Goal: Information Seeking & Learning: Find specific fact

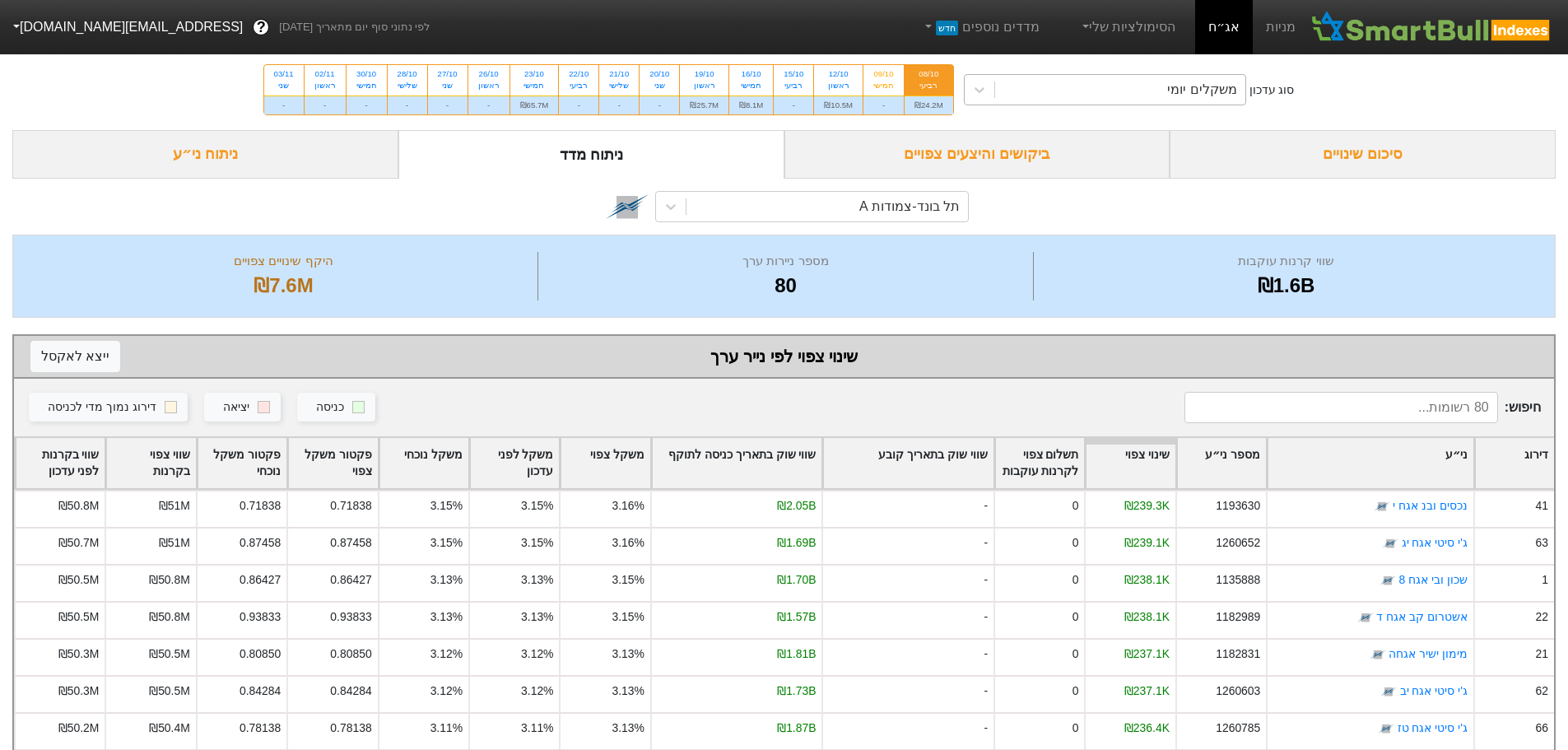
click at [1069, 103] on div "משקלים יומי" at bounding box center [1120, 90] width 250 height 30
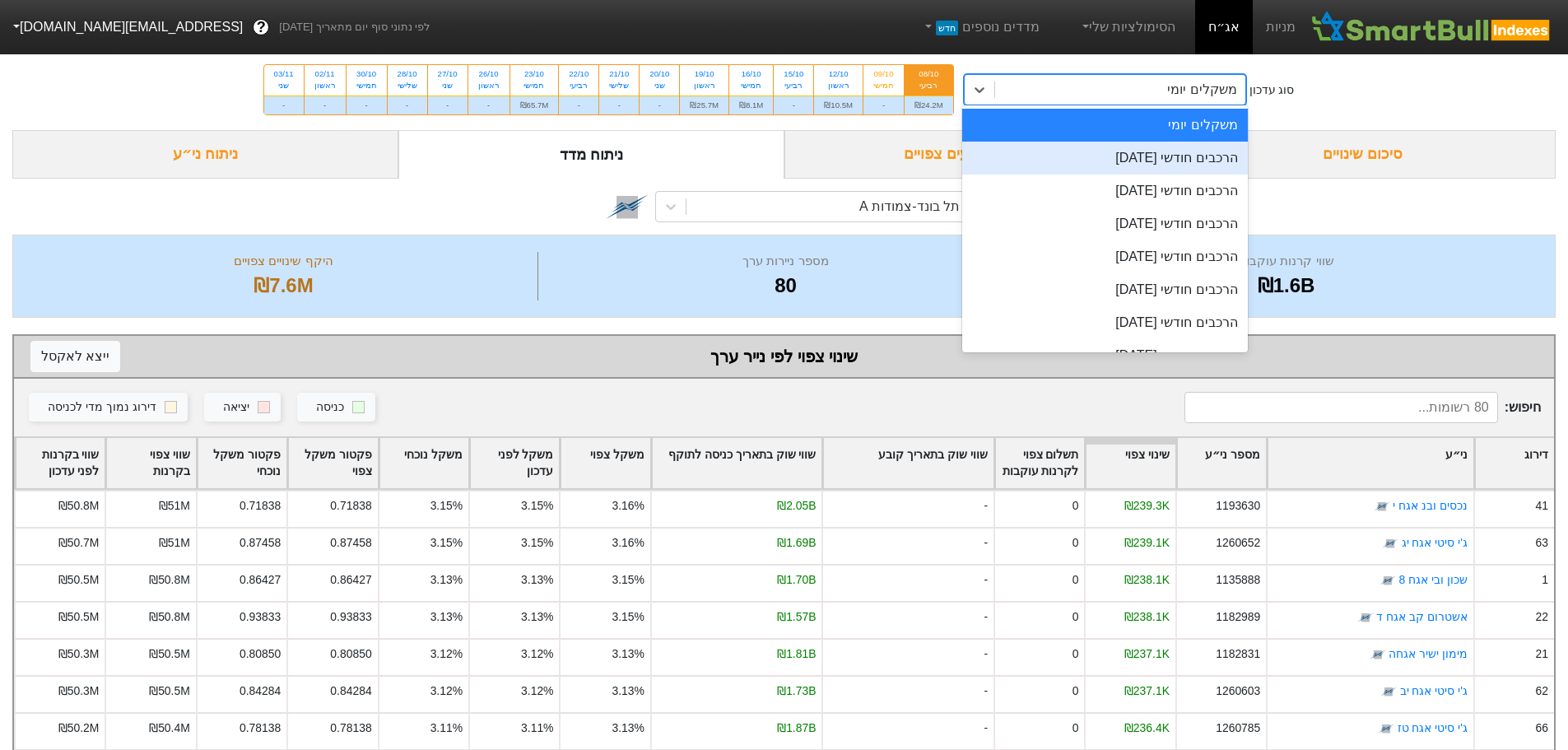
click at [1124, 159] on div "הרכבים חודשי [DATE]" at bounding box center [1105, 157] width 285 height 32
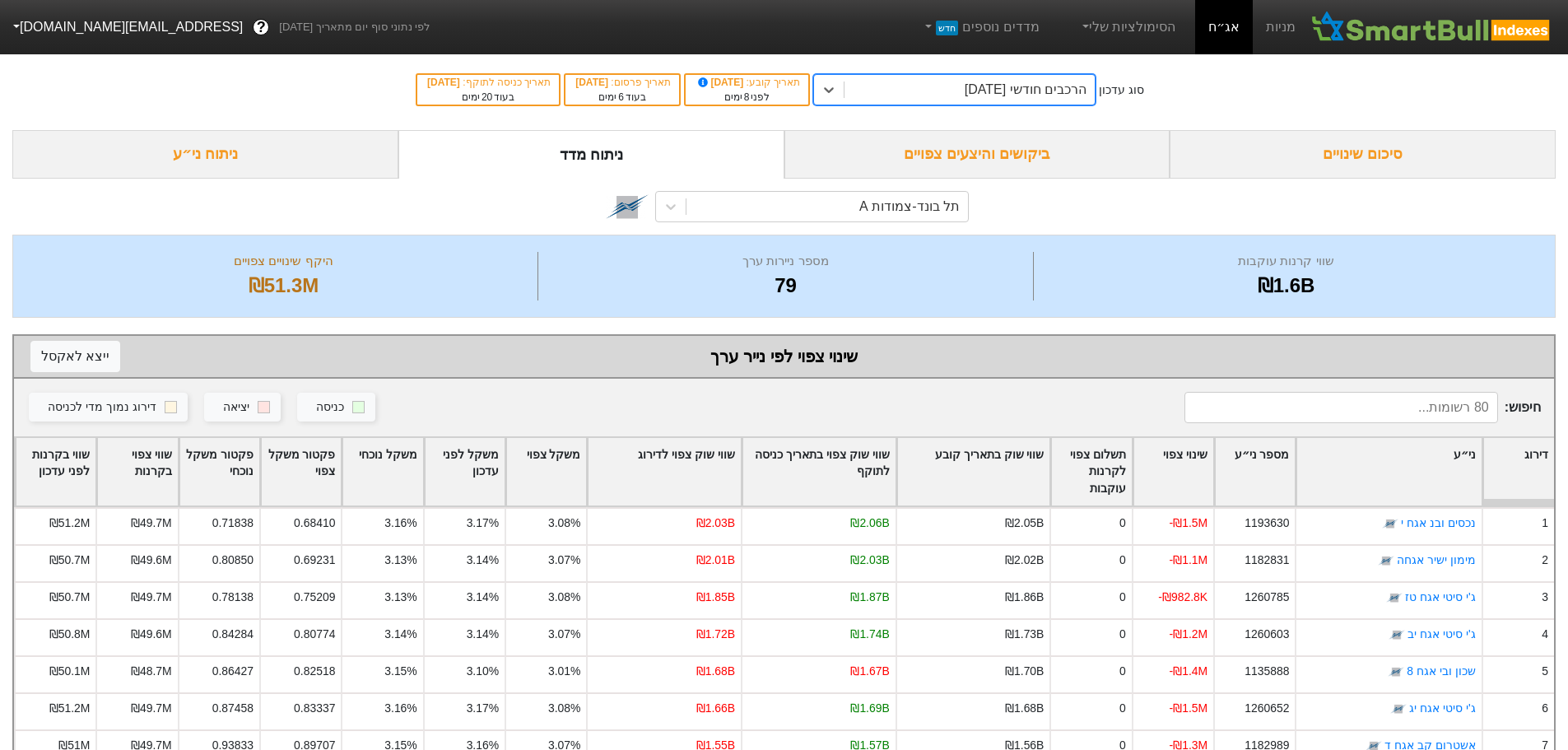
click at [1077, 91] on div "הרכבים חודשי [DATE]" at bounding box center [1026, 90] width 122 height 20
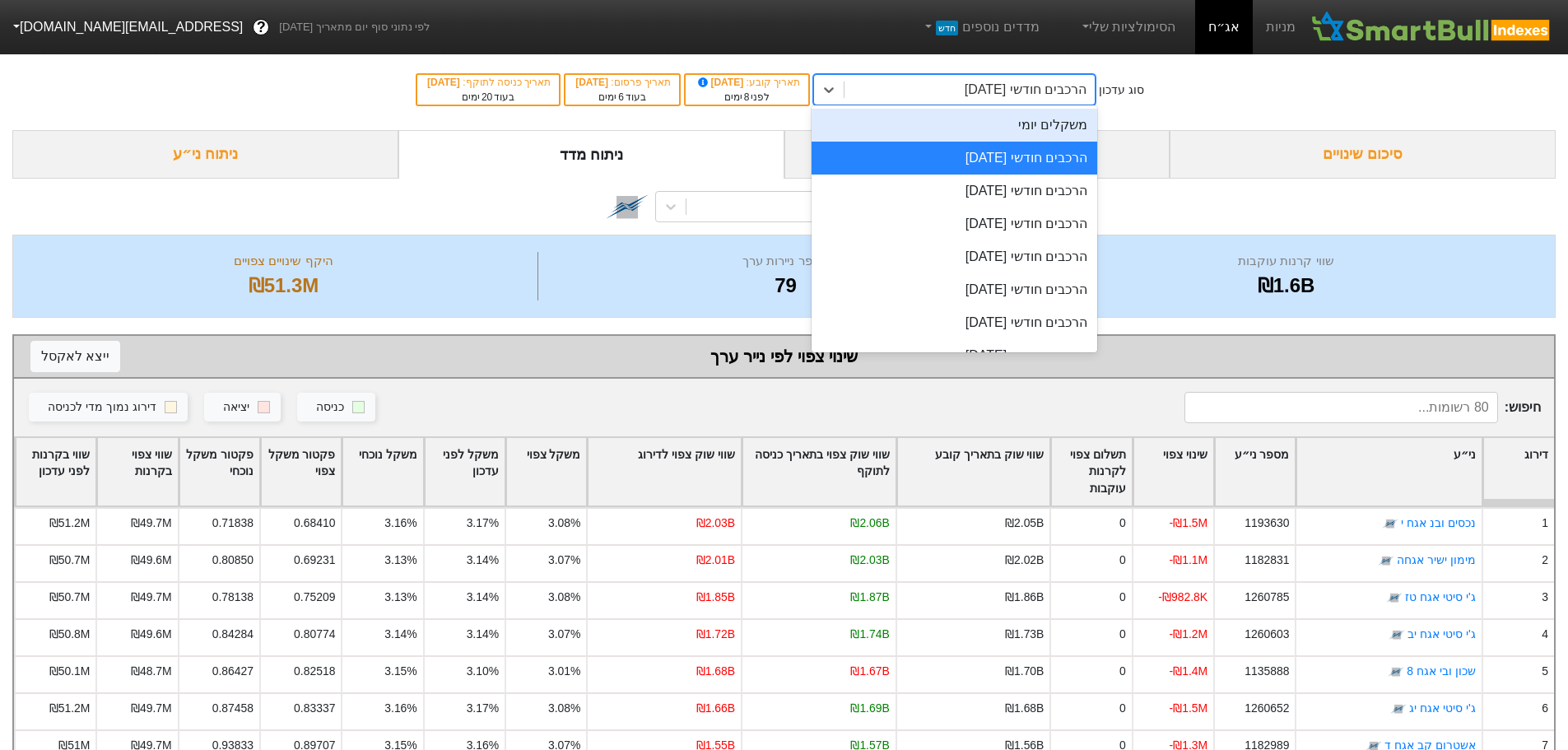
click at [1074, 133] on div "משקלים יומי" at bounding box center [955, 124] width 285 height 32
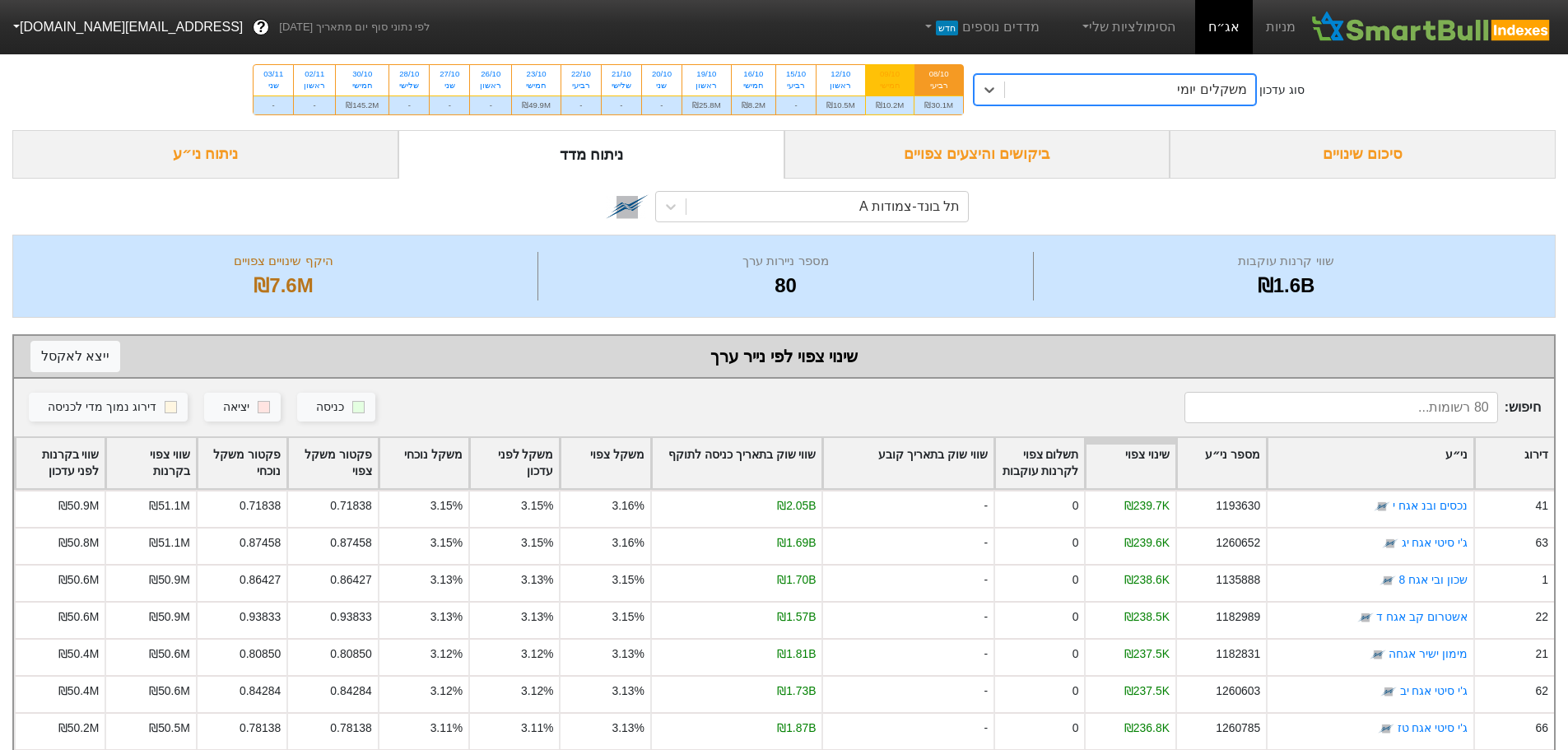
click at [883, 81] on div "חמישי" at bounding box center [890, 86] width 29 height 12
click at [883, 76] on input "09/10 חמישי ₪10.2M" at bounding box center [884, 70] width 11 height 11
radio input "true"
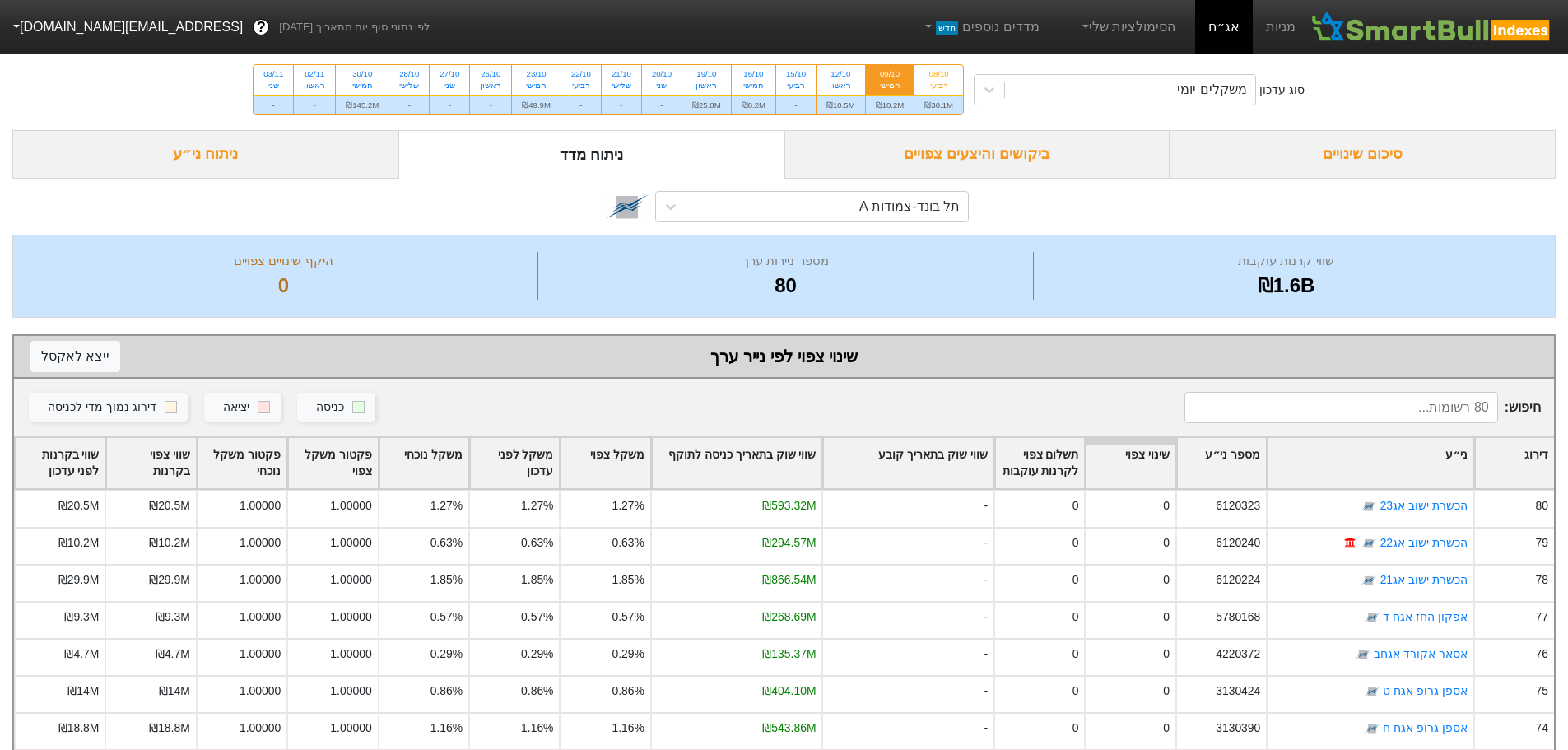
click at [1019, 155] on div "ביקושים והיצעים צפויים" at bounding box center [977, 154] width 386 height 48
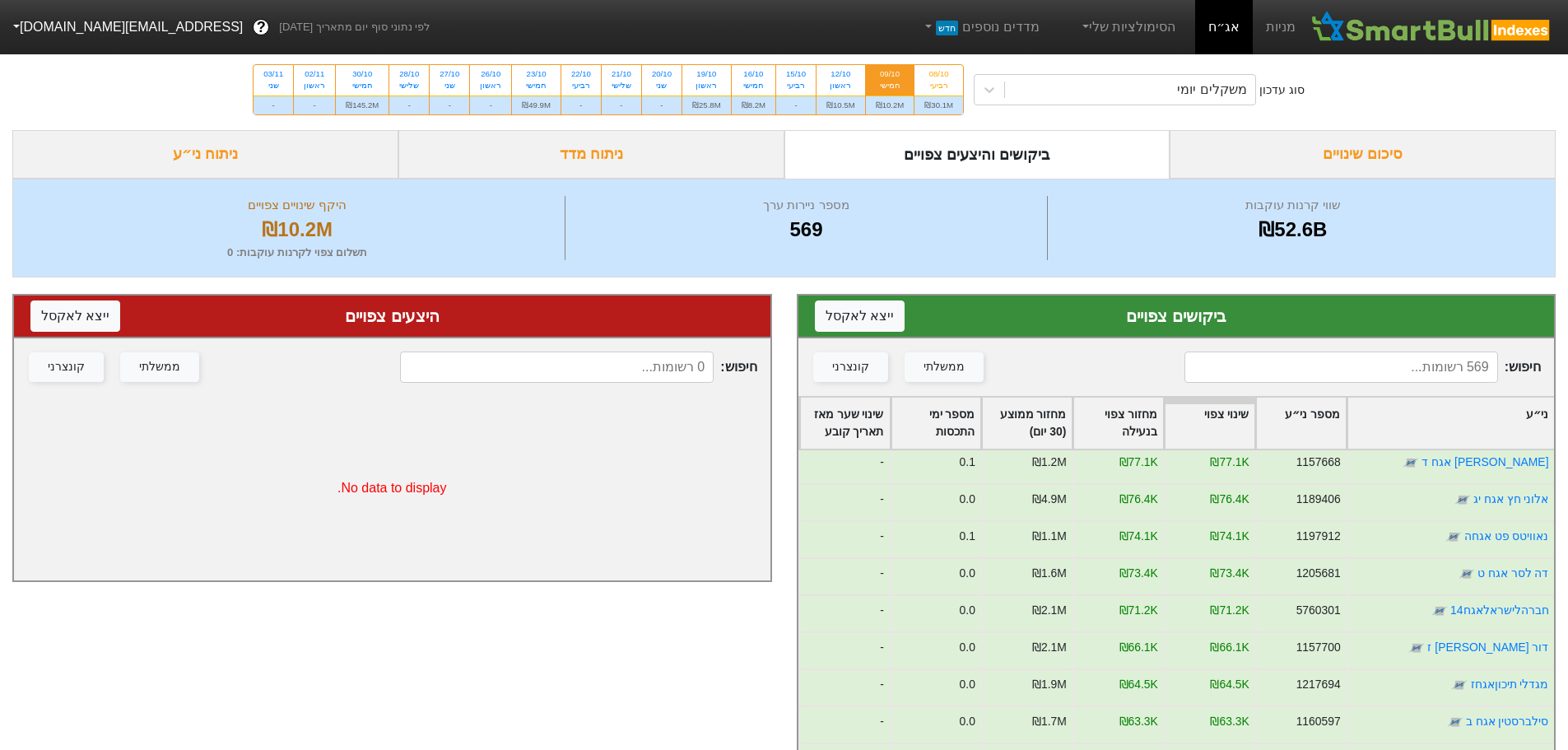
scroll to position [1235, 0]
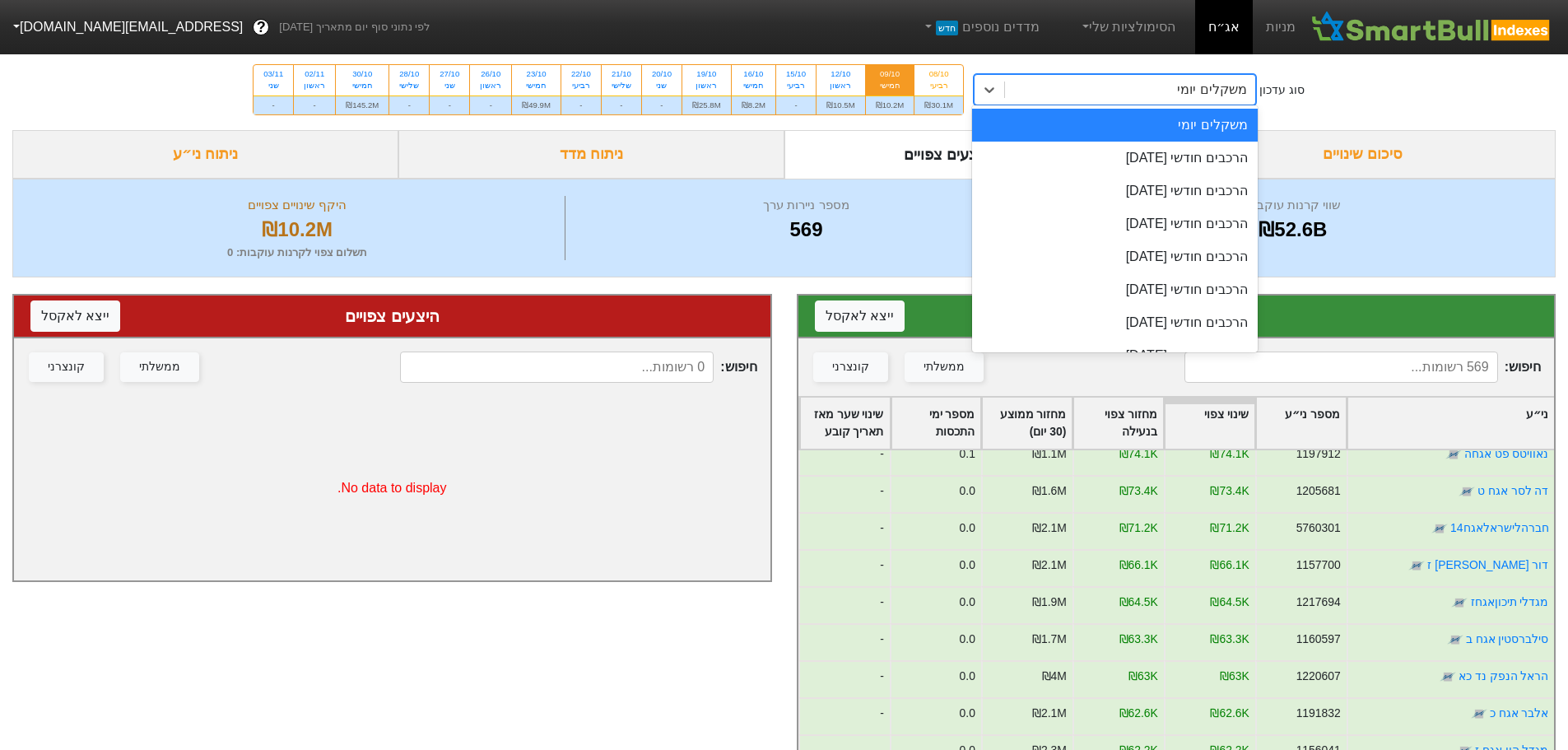
click at [1128, 91] on div "משקלים יומי" at bounding box center [1130, 90] width 250 height 30
click at [1137, 156] on div "הרכבים חודשי [DATE]" at bounding box center [1115, 157] width 285 height 32
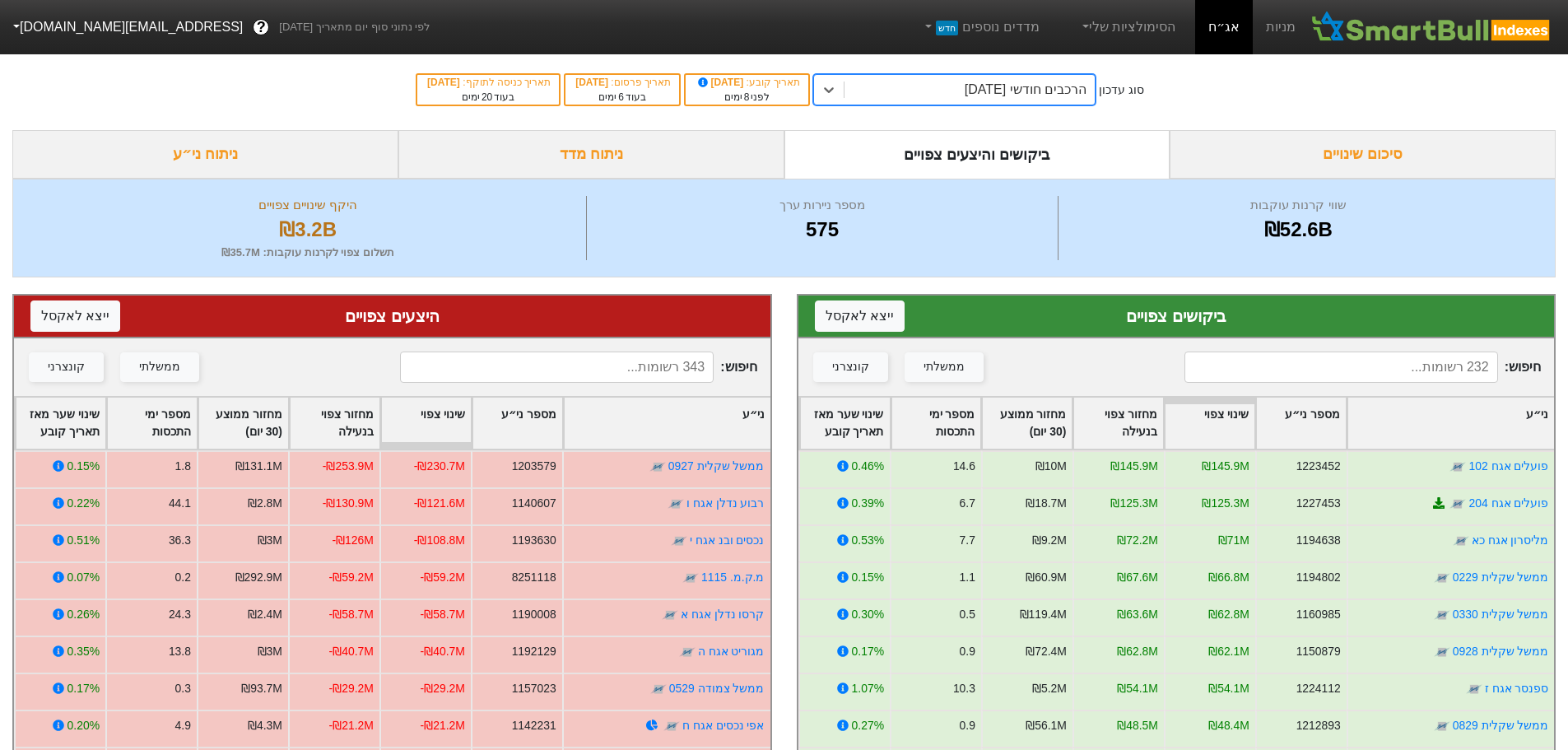
click at [1370, 365] on input at bounding box center [1342, 367] width 314 height 31
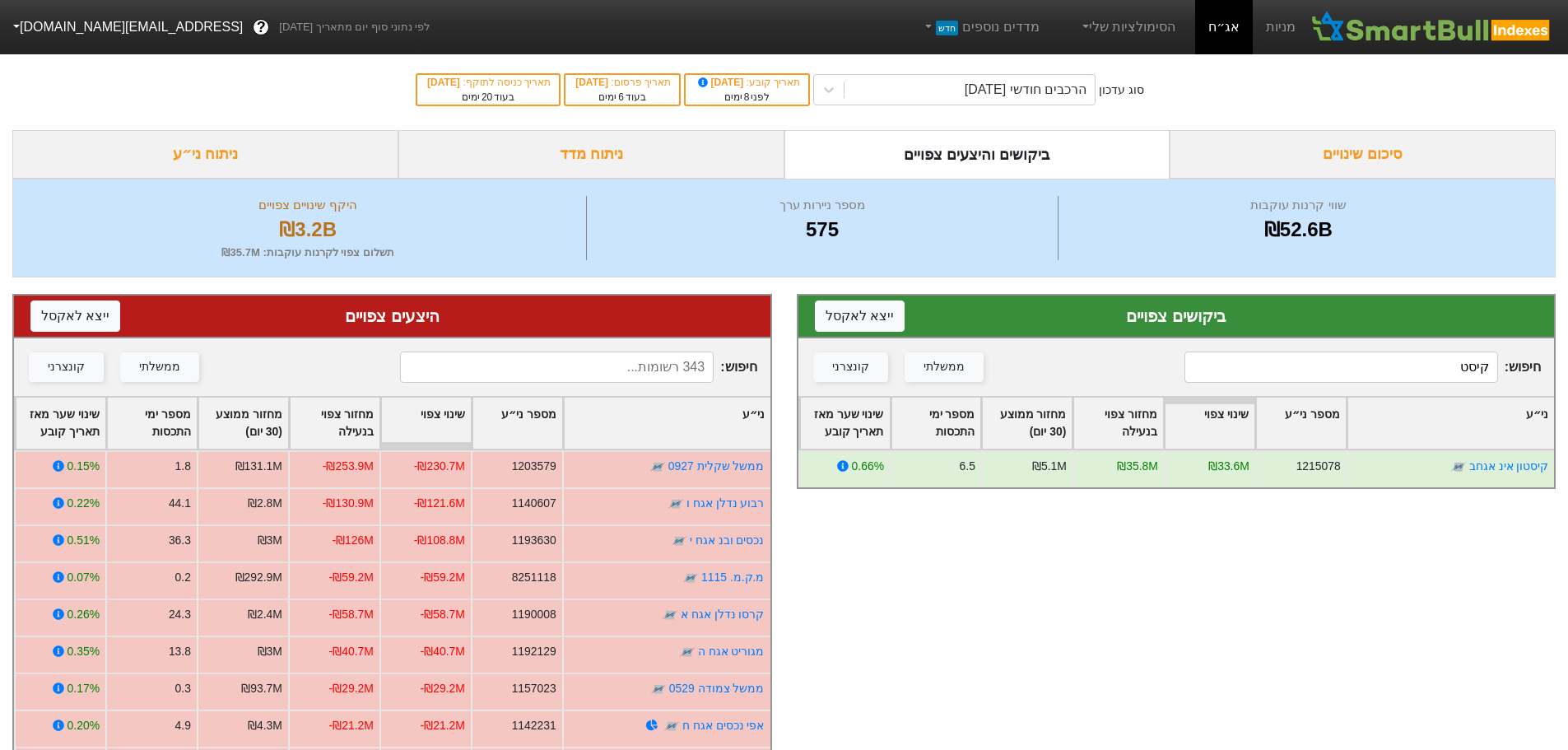
type input "קיסטו"
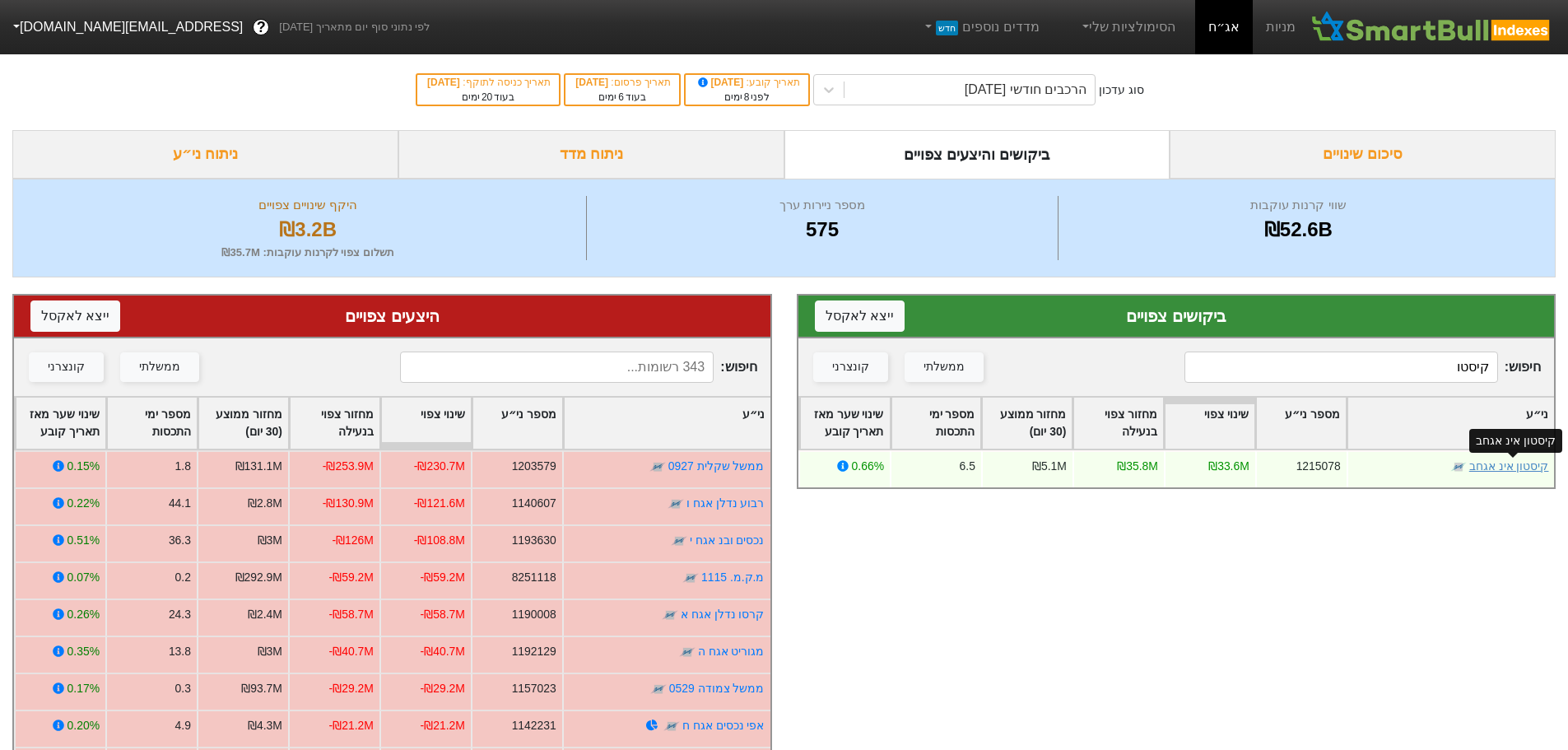
click at [1521, 467] on link "קיסטון אינ אגחב" at bounding box center [1508, 466] width 80 height 13
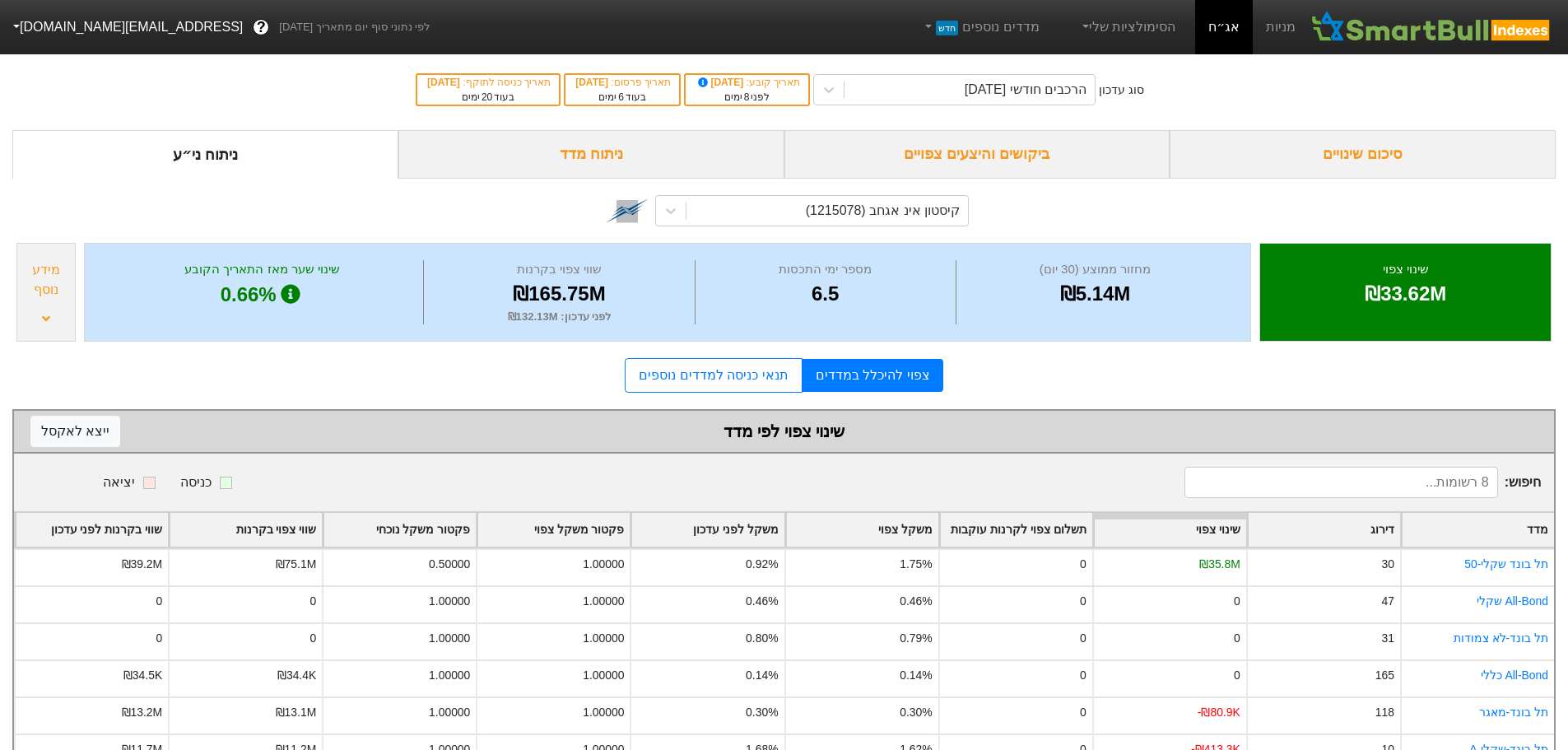
scroll to position [125, 0]
